Goal: Task Accomplishment & Management: Complete application form

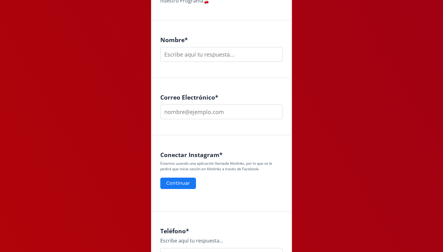
scroll to position [161, 0]
click at [177, 183] on button "Continuar" at bounding box center [178, 182] width 38 height 13
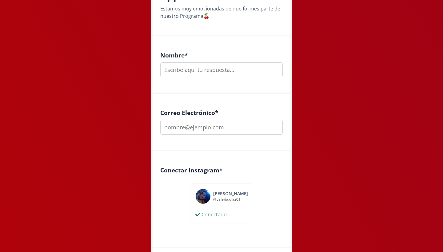
scroll to position [141, 0]
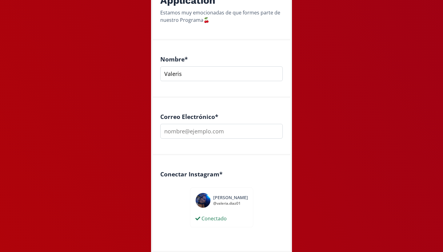
type input "Valeris"
type input "valeria_d"
click at [196, 77] on input "Valeris" at bounding box center [221, 73] width 122 height 15
type input "[PERSON_NAME]"
click at [192, 133] on input "valeria_d" at bounding box center [221, 131] width 122 height 15
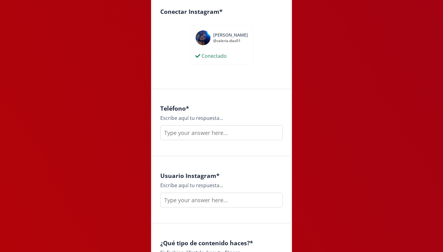
scroll to position [304, 0]
type input "[EMAIL_ADDRESS][DOMAIN_NAME]"
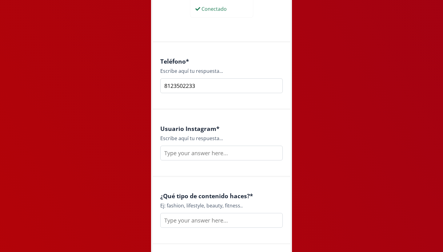
scroll to position [352, 0]
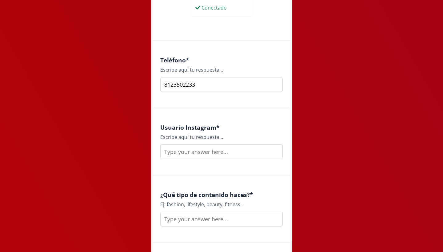
type input "8123502233"
click at [184, 153] on input "text" at bounding box center [221, 152] width 122 height 15
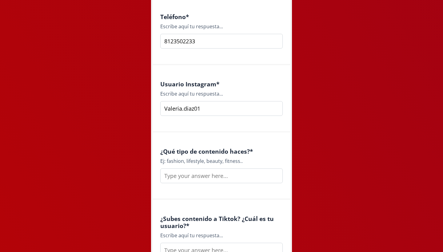
scroll to position [399, 0]
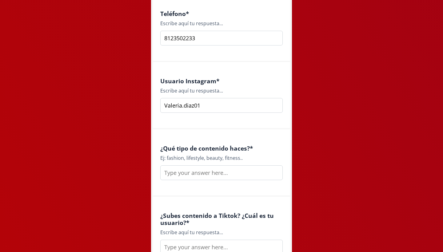
click at [168, 106] on input "Valeria.diaz01" at bounding box center [221, 105] width 122 height 15
type input "valeria.diaz01"
click at [182, 173] on input "text" at bounding box center [221, 172] width 122 height 15
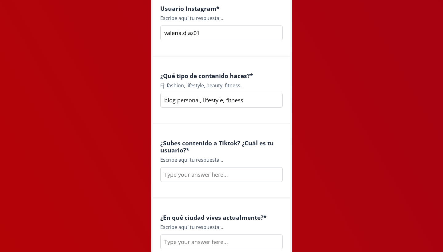
scroll to position [483, 0]
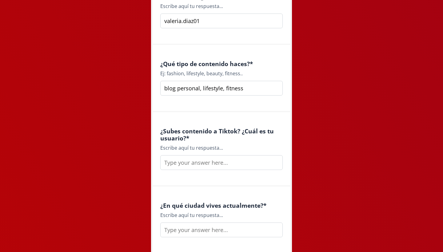
type input "blog personal, lifestyle, fitness"
click at [181, 162] on input "text" at bounding box center [221, 162] width 122 height 15
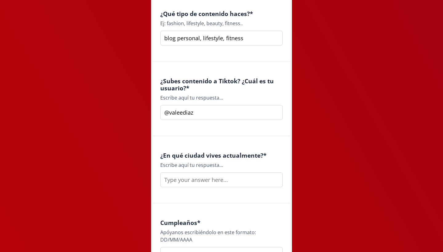
scroll to position [533, 0]
type input "@valeediaz"
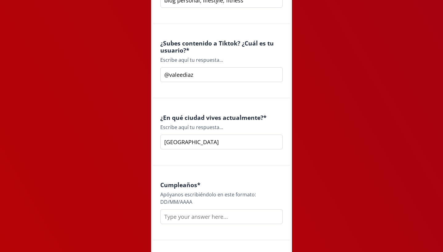
scroll to position [621, 0]
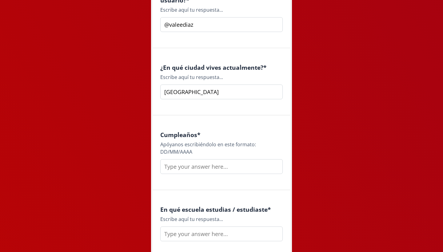
type input "[GEOGRAPHIC_DATA]"
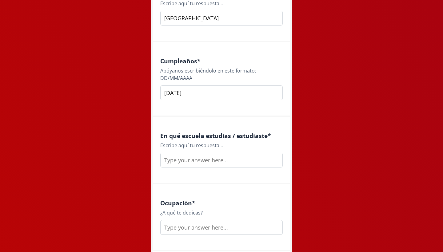
scroll to position [700, 0]
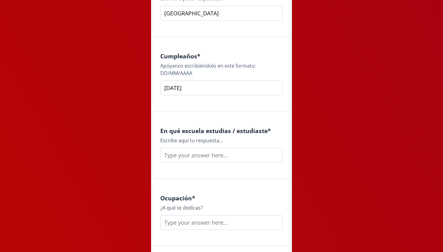
type input "[DATE]"
click at [182, 159] on input "text" at bounding box center [221, 155] width 122 height 15
type input "tec de monterrey"
click at [176, 228] on input "text" at bounding box center [221, 222] width 122 height 15
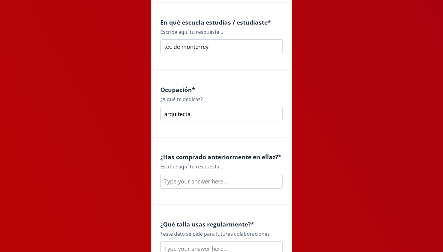
scroll to position [809, 0]
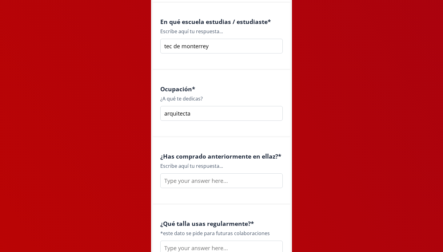
type input "arquitecta"
click at [174, 181] on input "text" at bounding box center [221, 180] width 122 height 15
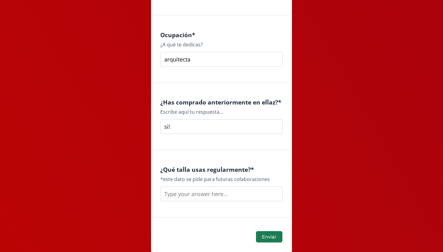
scroll to position [866, 0]
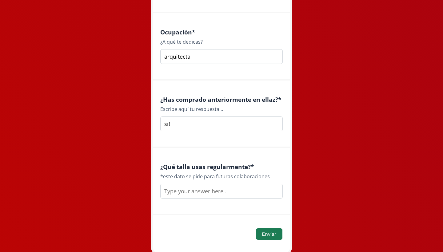
type input "si!"
click at [177, 193] on input "text" at bounding box center [221, 191] width 122 height 15
type input "s"
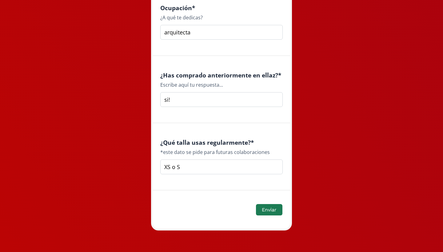
scroll to position [890, 0]
type input "XS o S, depende de que tan ajustada venga la tela pero normalmente soy XS"
click at [266, 208] on button "Enviar" at bounding box center [269, 210] width 28 height 13
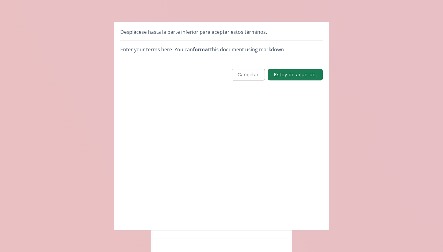
scroll to position [0, 0]
click at [298, 74] on button "Estoy de acuerdo." at bounding box center [295, 74] width 57 height 13
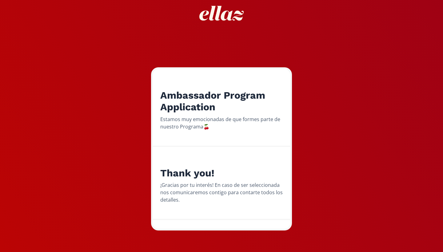
scroll to position [34, 0]
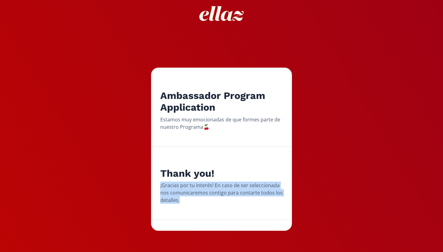
drag, startPoint x: 161, startPoint y: 186, endPoint x: 183, endPoint y: 204, distance: 28.8
click at [183, 205] on div "Thank you! ¡Gracias por tu interés! En caso de ser seleccionada nos comunicarem…" at bounding box center [221, 183] width 137 height 73
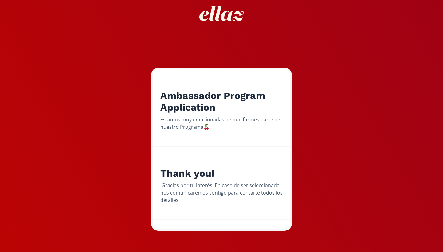
click at [181, 204] on div "Thank you! ¡Gracias por tu interés! En caso de ser seleccionada nos comunicarem…" at bounding box center [221, 183] width 137 height 73
